Goal: Entertainment & Leisure: Browse casually

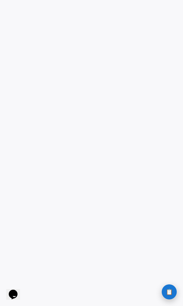
click at [168, 294] on span "📋" at bounding box center [169, 292] width 7 height 6
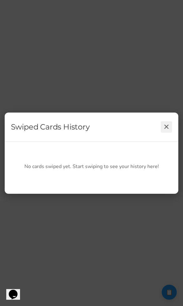
click at [166, 125] on button "✕" at bounding box center [166, 126] width 11 height 11
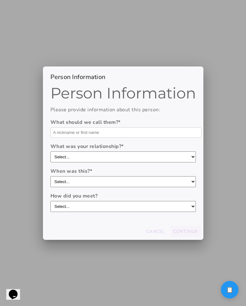
click at [90, 126] on div "What should we call them? *" at bounding box center [122, 127] width 145 height 19
click at [89, 132] on input "text" at bounding box center [125, 132] width 151 height 10
type input "Asd"
click at [83, 162] on select "Select... boyfriend/girlfriend casual dating hookup partner friend with benefit…" at bounding box center [122, 156] width 145 height 11
select select "casual dating"
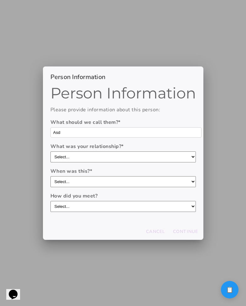
click at [50, 151] on select "Select... boyfriend/girlfriend casual dating hookup partner friend with benefit…" at bounding box center [122, 156] width 145 height 11
click at [175, 236] on button "Continue" at bounding box center [185, 231] width 30 height 11
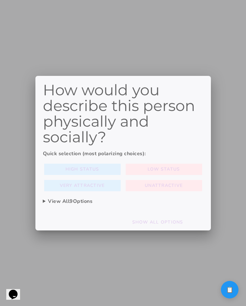
click at [66, 172] on span "High Status" at bounding box center [82, 169] width 34 height 8
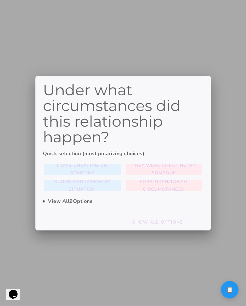
drag, startPoint x: 158, startPoint y: 166, endPoint x: 167, endPoint y: 191, distance: 27.1
click at [0, 0] on slot "They were cheating on someone" at bounding box center [0, 0] width 0 height 0
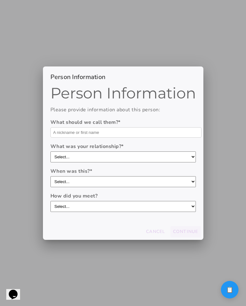
click at [98, 130] on input "text" at bounding box center [125, 132] width 151 height 10
type input "Asd"
click at [0, 0] on slot "Continue" at bounding box center [0, 0] width 0 height 0
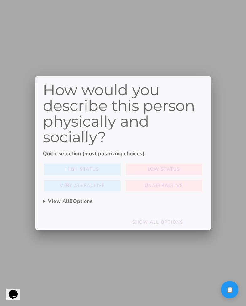
click at [77, 179] on div "High Status Low Status Very Attractive Unattractive" at bounding box center [123, 177] width 160 height 30
click at [0, 0] on slot "Very Attractive" at bounding box center [0, 0] width 0 height 0
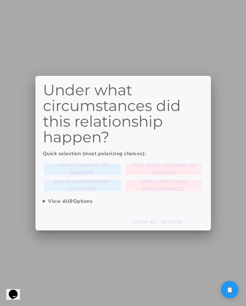
click at [104, 171] on span "I was cheating on someone" at bounding box center [82, 169] width 71 height 15
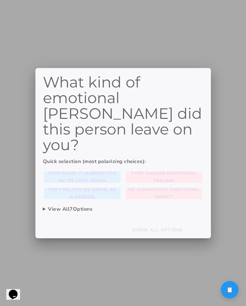
click at [180, 170] on span "They caused emotional trauma" at bounding box center [163, 176] width 71 height 15
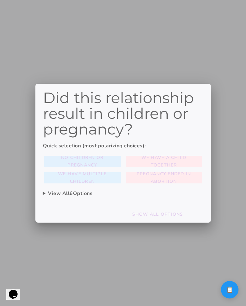
click at [98, 161] on span "No children or pregnancy" at bounding box center [82, 161] width 71 height 15
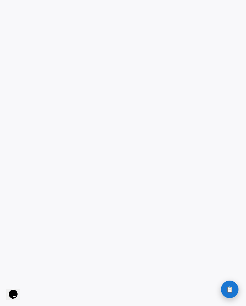
click at [229, 289] on span "📋" at bounding box center [229, 289] width 7 height 6
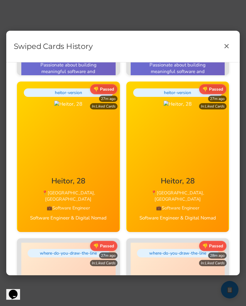
scroll to position [1240, 0]
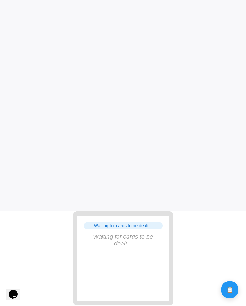
scroll to position [34, 0]
